Goal: Task Accomplishment & Management: Use online tool/utility

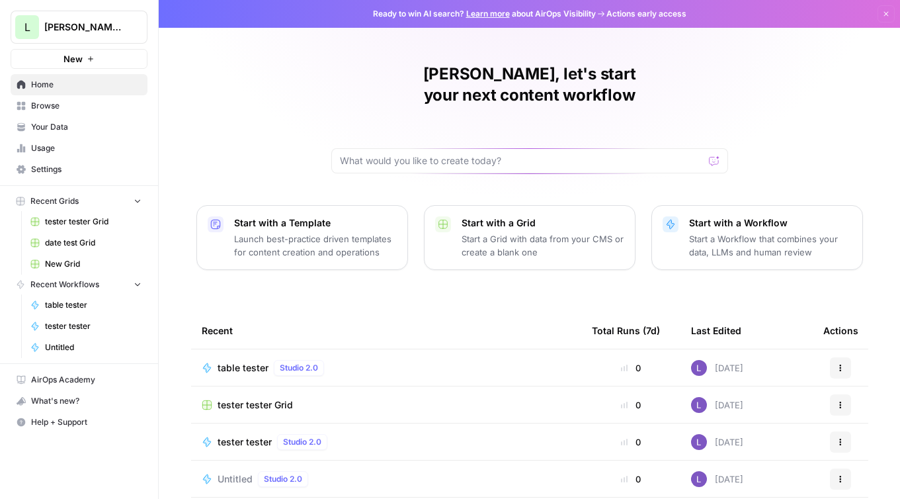
click at [91, 105] on span "Browse" at bounding box center [86, 106] width 110 height 12
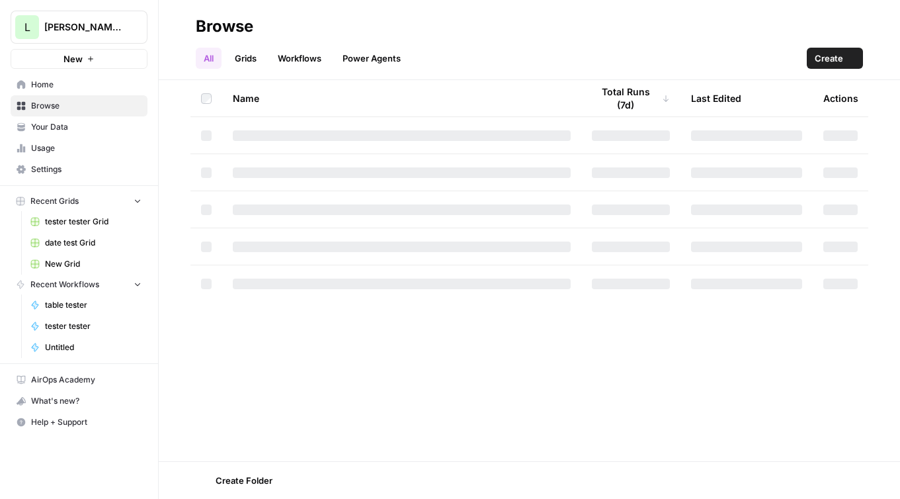
click at [93, 101] on span "Browse" at bounding box center [86, 106] width 110 height 12
click at [840, 63] on span "Create" at bounding box center [829, 58] width 28 height 13
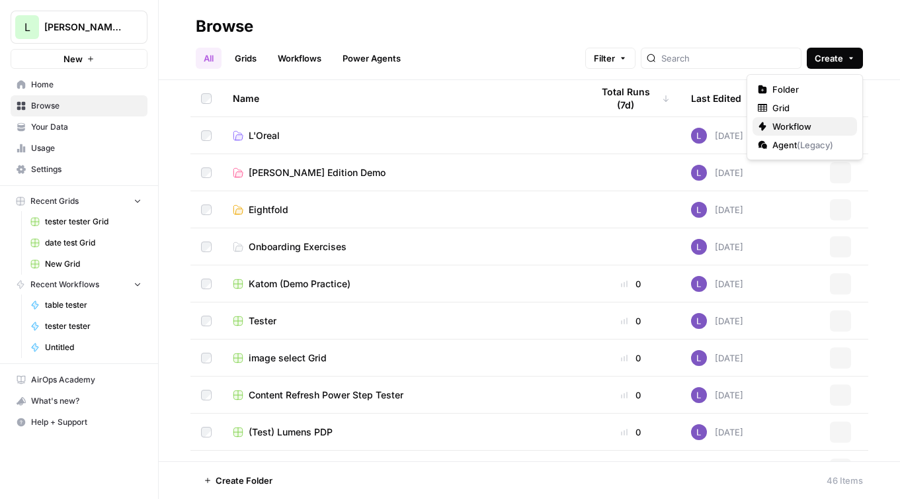
click at [789, 125] on span "Workflow" at bounding box center [810, 126] width 74 height 13
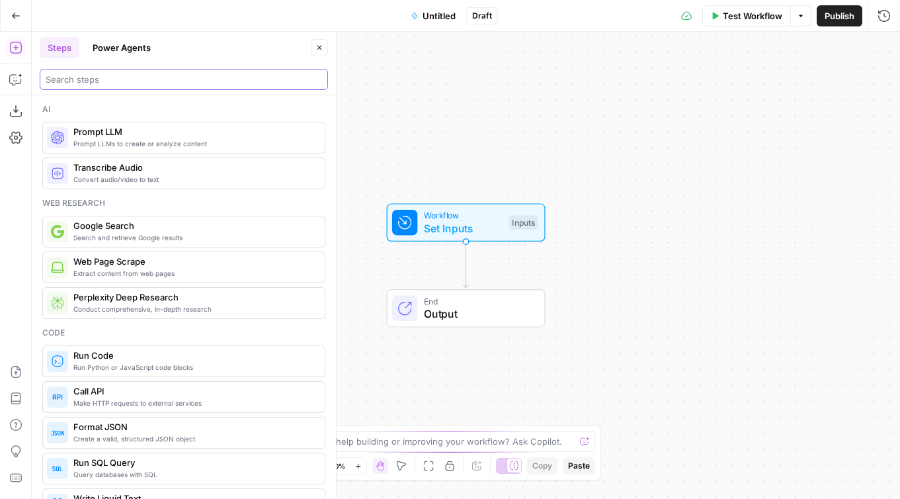
click at [86, 78] on input "search" at bounding box center [184, 79] width 277 height 13
click at [139, 40] on button "Power Agents" at bounding box center [122, 47] width 74 height 21
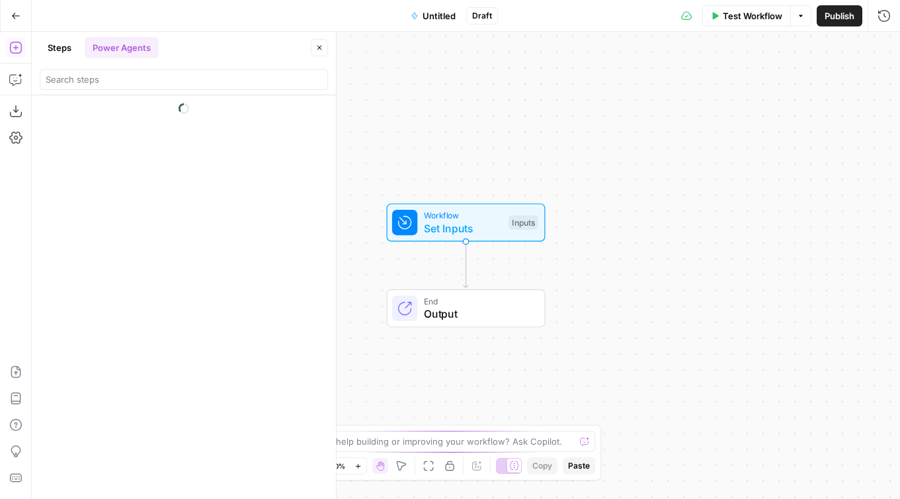
click at [142, 67] on div at bounding box center [184, 77] width 288 height 26
click at [25, 40] on button "Add Steps" at bounding box center [15, 47] width 21 height 21
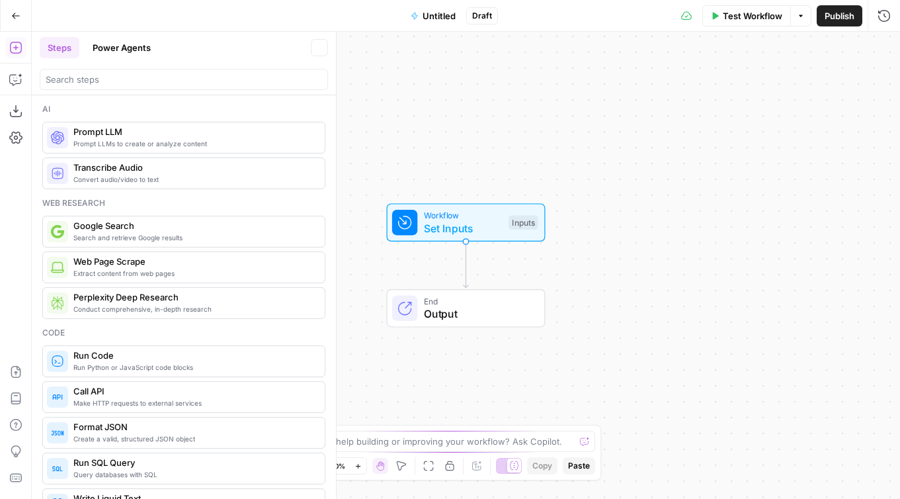
click at [9, 48] on icon "button" at bounding box center [15, 47] width 13 height 13
click at [20, 48] on icon "button" at bounding box center [15, 47] width 13 height 13
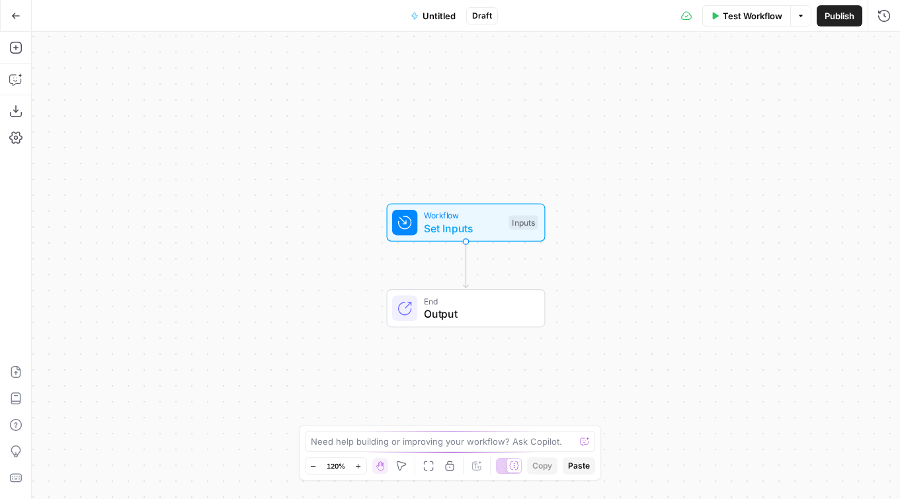
click at [25, 43] on button "Add Steps" at bounding box center [15, 47] width 21 height 21
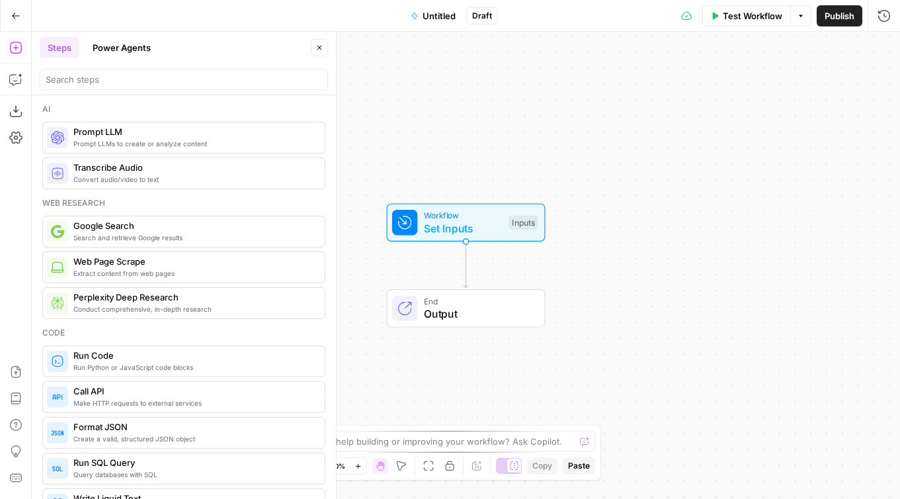
click at [112, 46] on button "Power Agents" at bounding box center [122, 47] width 74 height 21
click at [110, 73] on input "search" at bounding box center [184, 79] width 277 height 13
click at [84, 79] on input "aeo" at bounding box center [184, 79] width 277 height 13
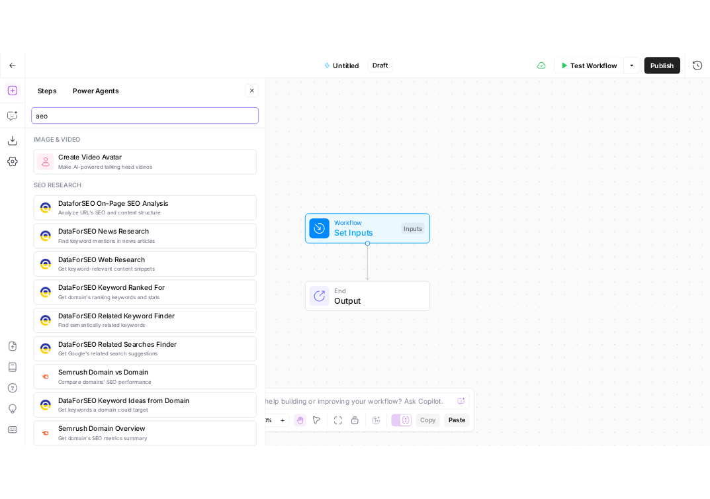
scroll to position [482, 0]
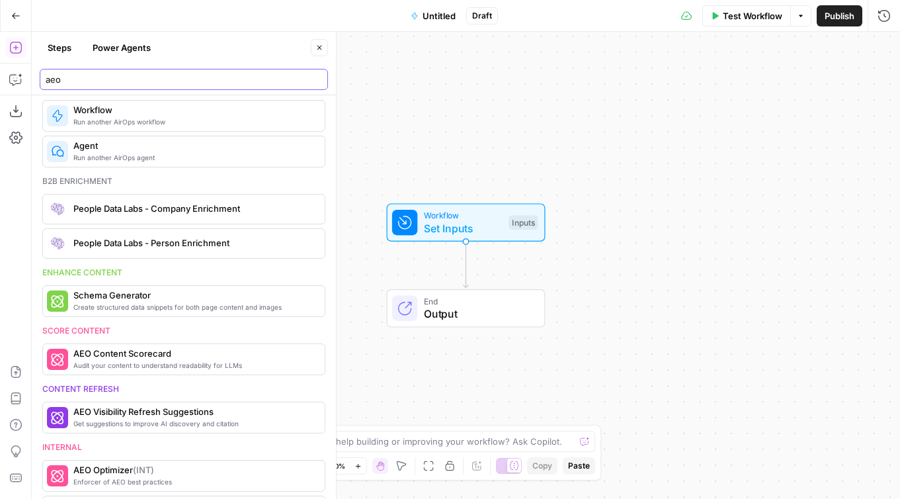
type input "aeo"
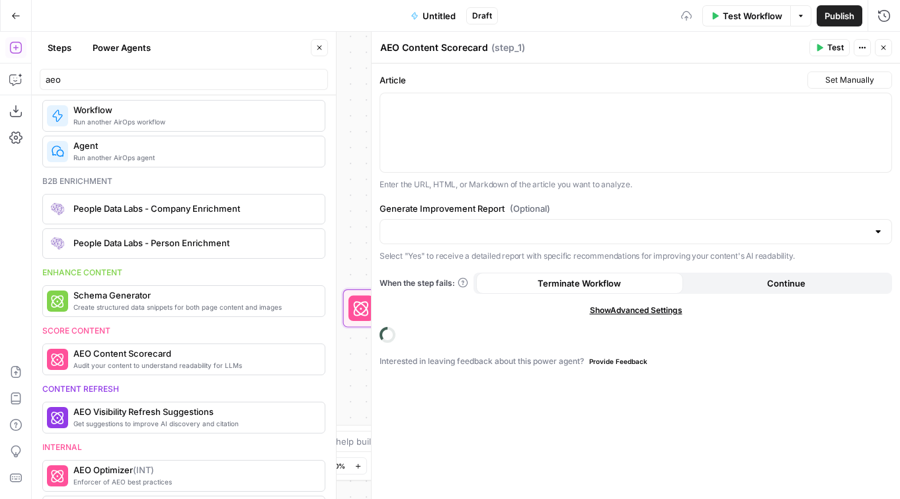
click at [366, 310] on div at bounding box center [371, 265] width 13 height 467
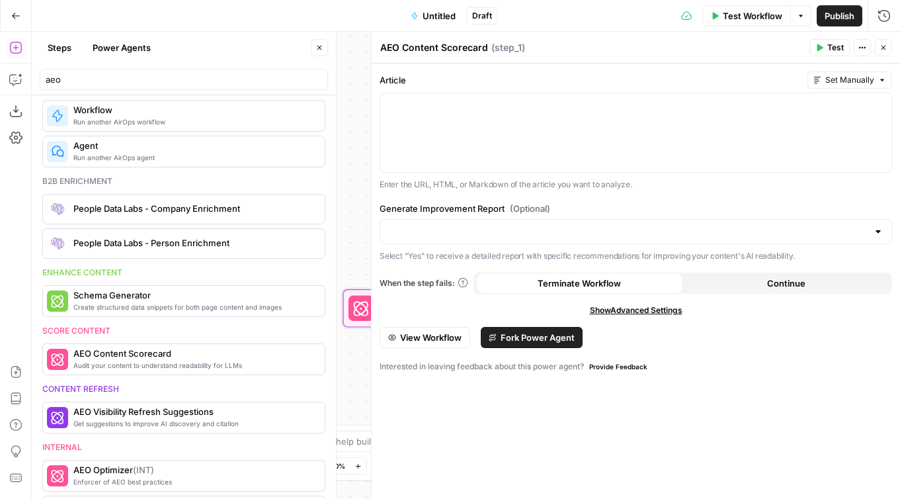
click at [355, 313] on icon at bounding box center [361, 308] width 15 height 15
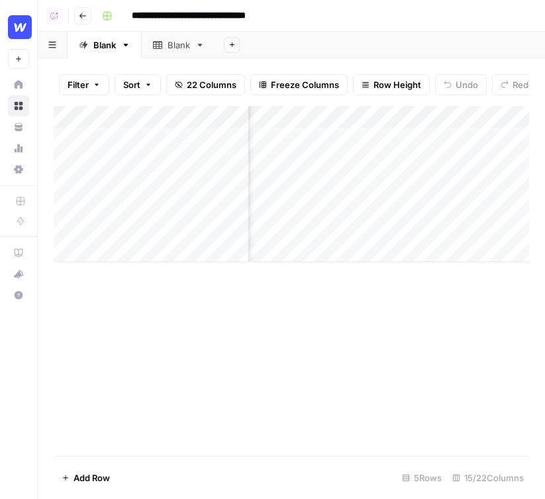
scroll to position [0, 139]
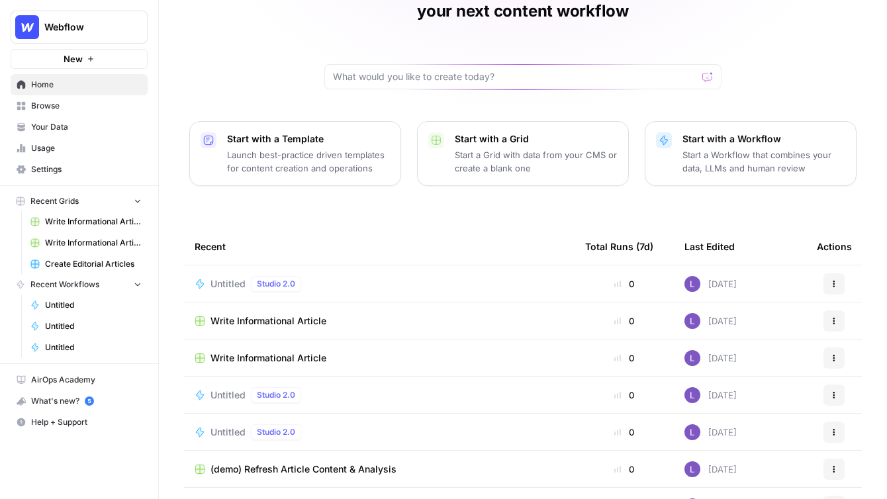
scroll to position [82, 0]
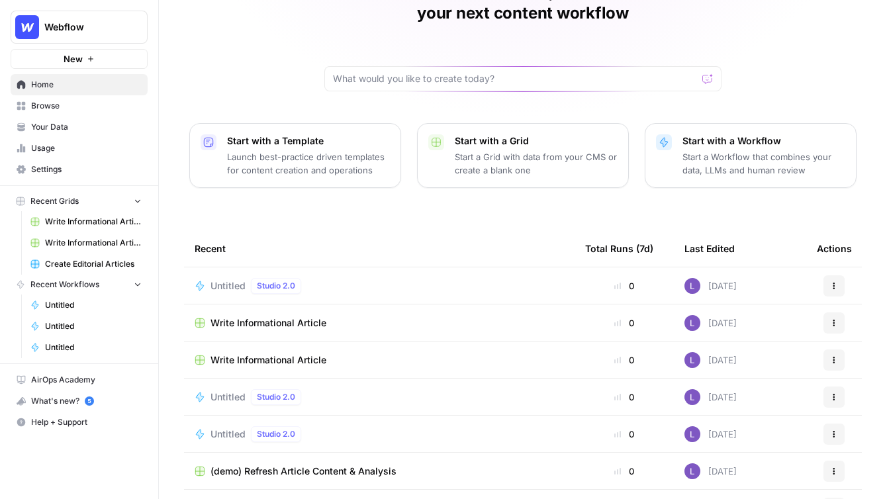
click at [128, 26] on div "Webflow" at bounding box center [93, 27] width 99 height 13
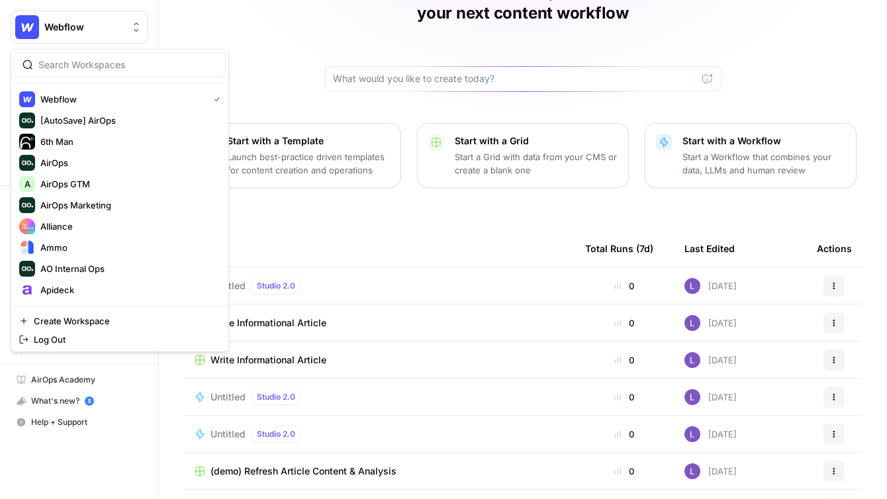
scroll to position [570, 0]
